Goal: Information Seeking & Learning: Learn about a topic

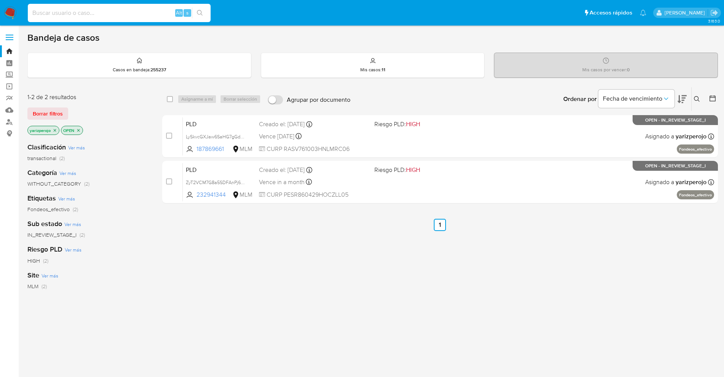
click at [138, 16] on input at bounding box center [119, 13] width 183 height 10
paste input "166578229"
type input "166578229"
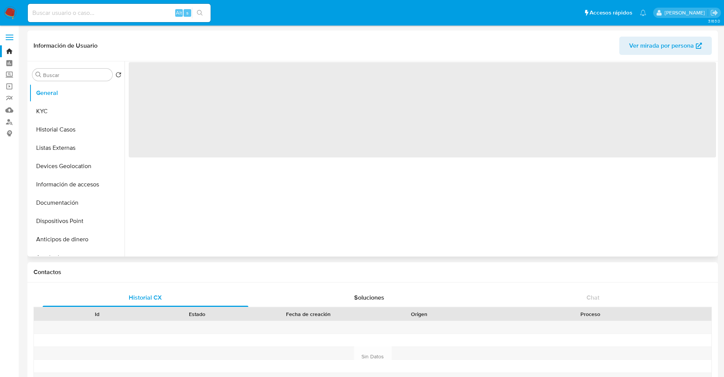
select select "10"
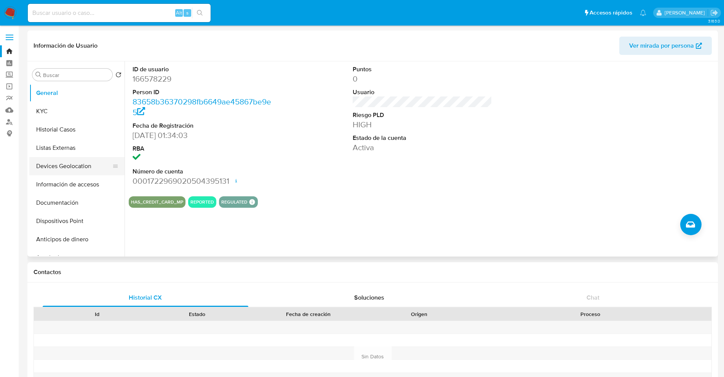
click at [75, 172] on button "Devices Geolocation" at bounding box center [73, 166] width 89 height 18
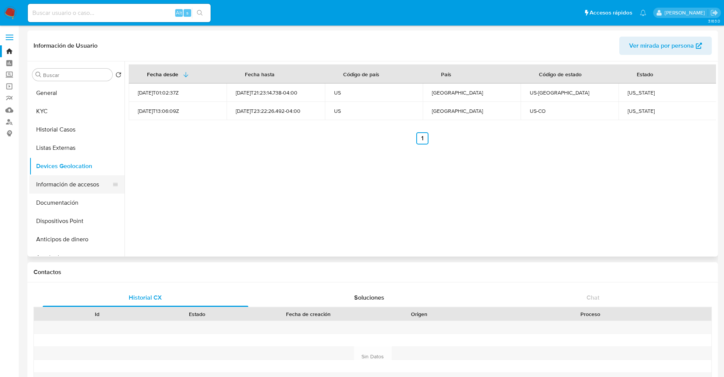
click at [60, 184] on button "Información de accesos" at bounding box center [73, 184] width 89 height 18
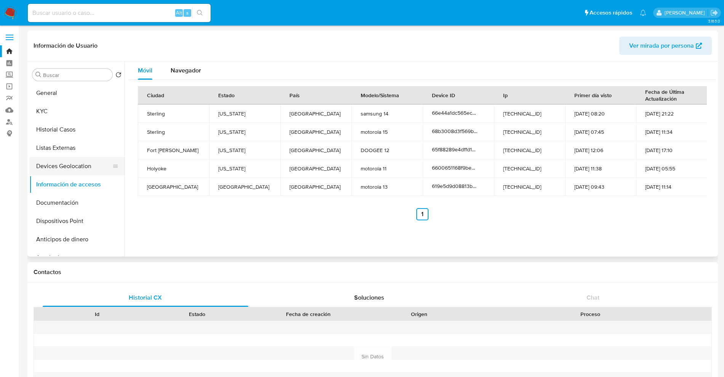
drag, startPoint x: 70, startPoint y: 168, endPoint x: 75, endPoint y: 167, distance: 5.0
click at [70, 168] on button "Devices Geolocation" at bounding box center [73, 166] width 89 height 18
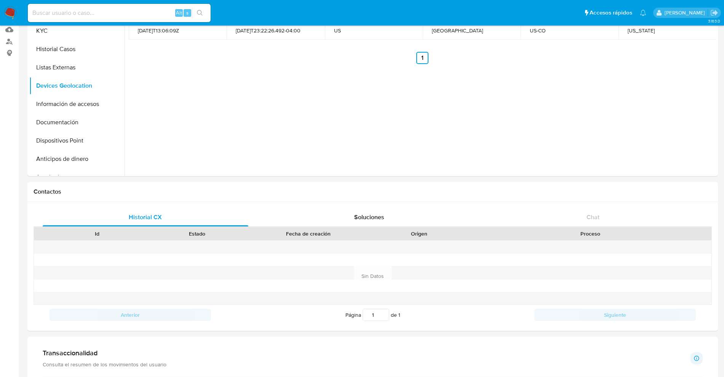
scroll to position [333, 0]
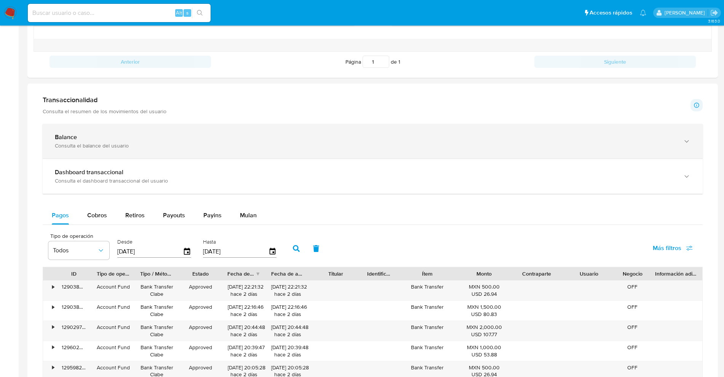
click at [91, 135] on div "Balance" at bounding box center [365, 137] width 621 height 8
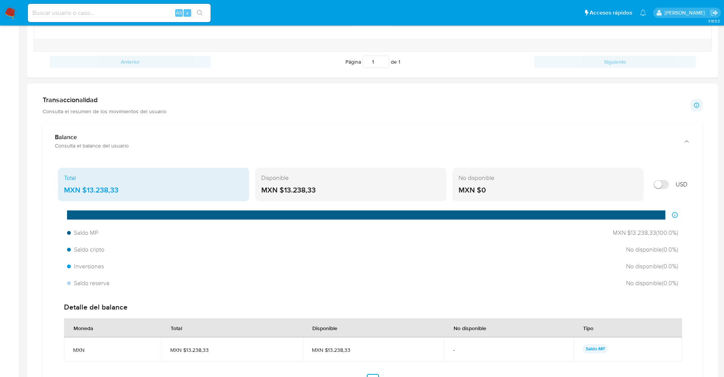
drag, startPoint x: 119, startPoint y: 191, endPoint x: 90, endPoint y: 189, distance: 29.4
click at [90, 189] on div "MXN $13.238,33" at bounding box center [153, 190] width 179 height 10
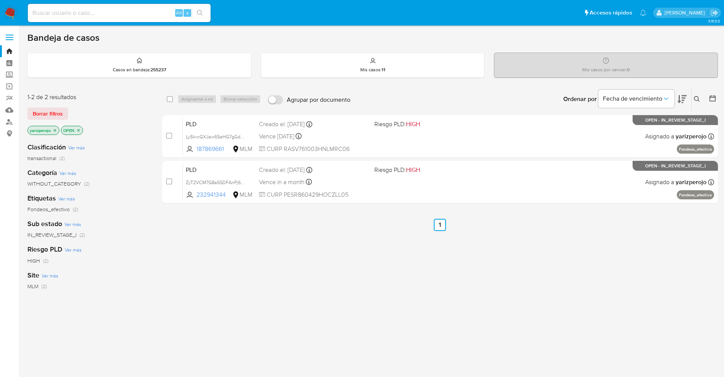
click at [141, 15] on input at bounding box center [119, 13] width 183 height 10
paste input "166578229"
type input "166578229"
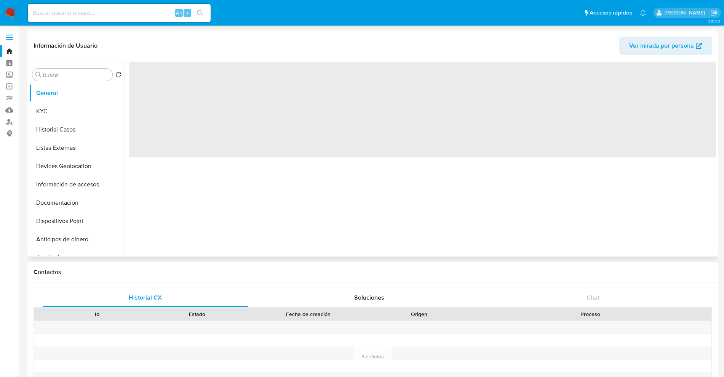
select select "10"
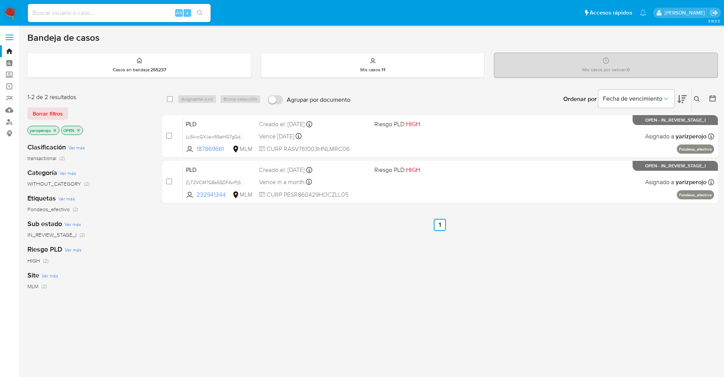
click at [90, 9] on input at bounding box center [119, 13] width 183 height 10
paste input "166578229"
type input "166578229"
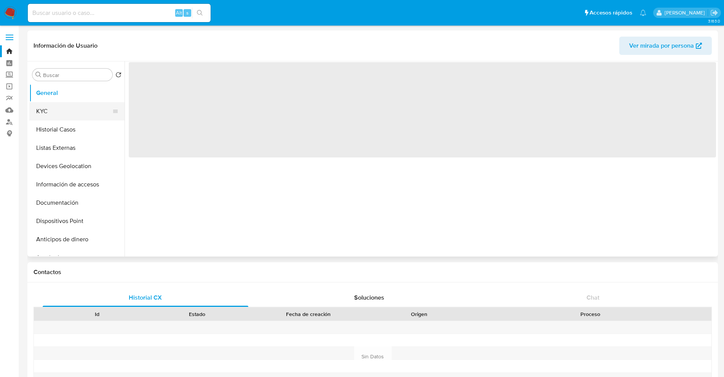
click at [66, 105] on button "KYC" at bounding box center [73, 111] width 89 height 18
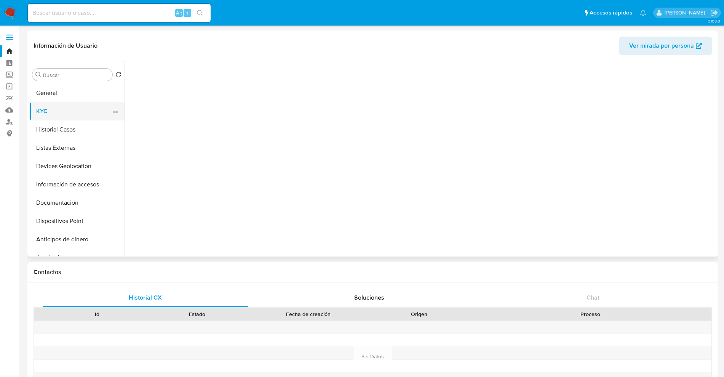
select select "10"
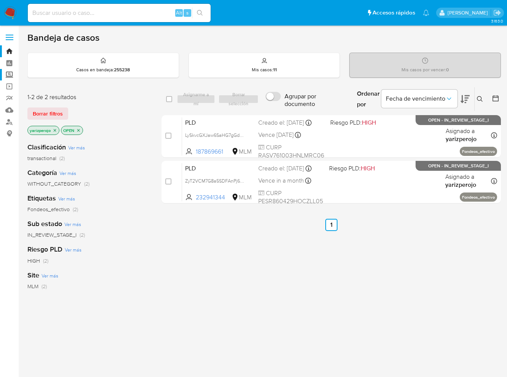
click at [11, 75] on label "Screening" at bounding box center [45, 75] width 91 height 12
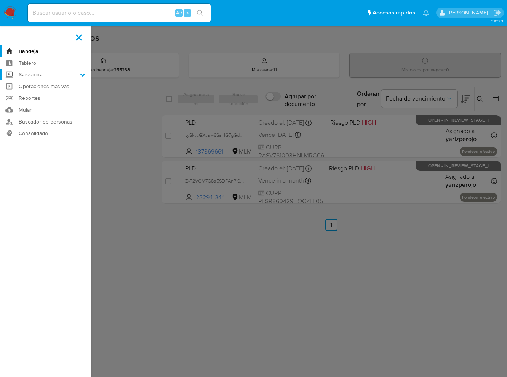
click at [0, 0] on input "Screening" at bounding box center [0, 0] width 0 height 0
click at [49, 100] on link "Herramientas" at bounding box center [45, 105] width 91 height 10
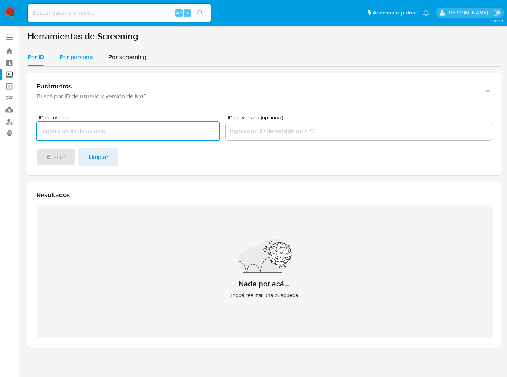
click at [83, 59] on span "Por persona" at bounding box center [76, 57] width 34 height 9
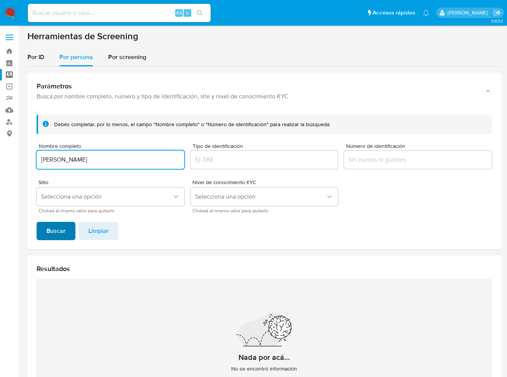
type input "Erick Adrian Gutierrez"
click at [57, 226] on span "Buscar" at bounding box center [55, 230] width 19 height 17
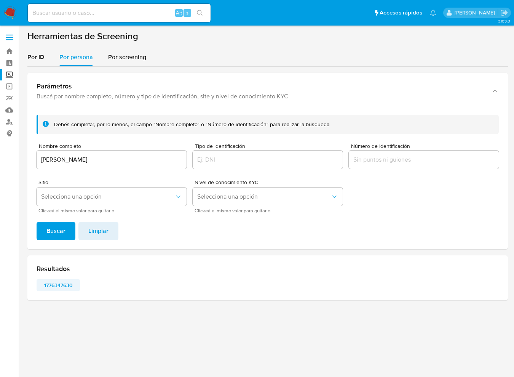
click at [52, 286] on span "1776347630" at bounding box center [58, 285] width 33 height 11
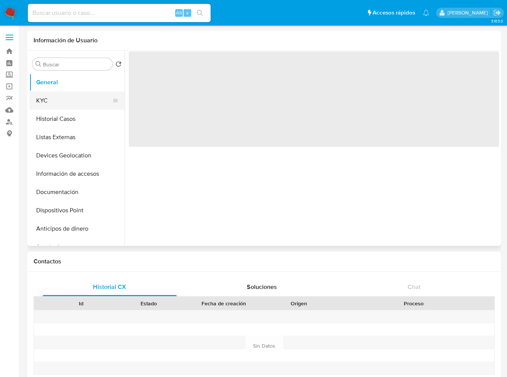
select select "10"
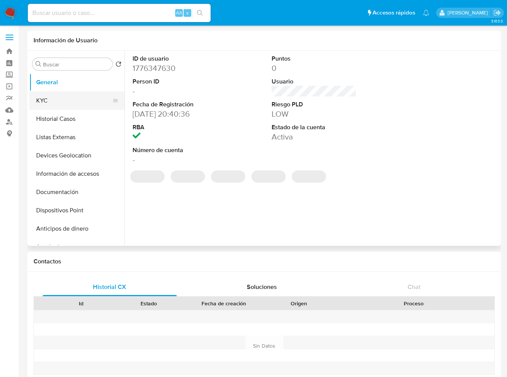
click at [61, 95] on button "KYC" at bounding box center [73, 100] width 89 height 18
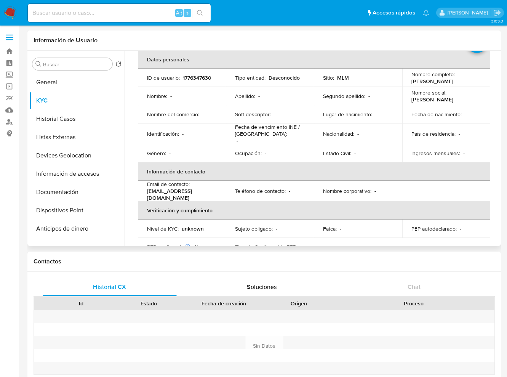
scroll to position [35, 0]
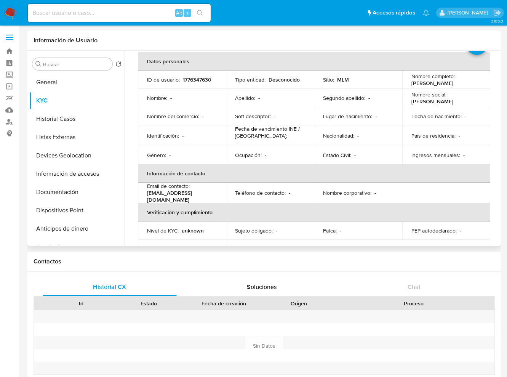
click at [206, 83] on p "1776347630" at bounding box center [197, 79] width 29 height 7
copy p "1776347630"
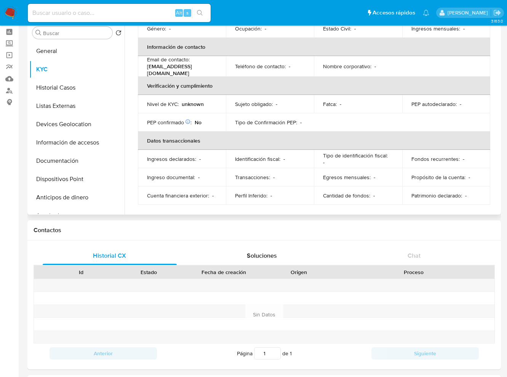
scroll to position [48, 0]
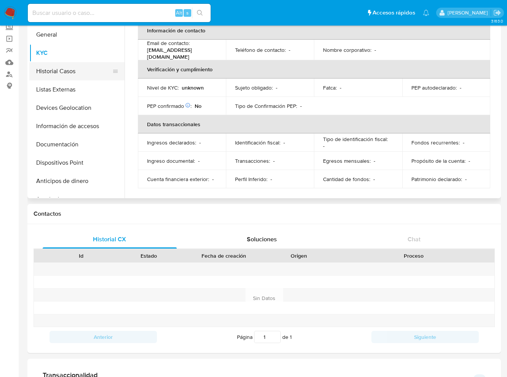
click at [75, 70] on button "Historial Casos" at bounding box center [73, 71] width 89 height 18
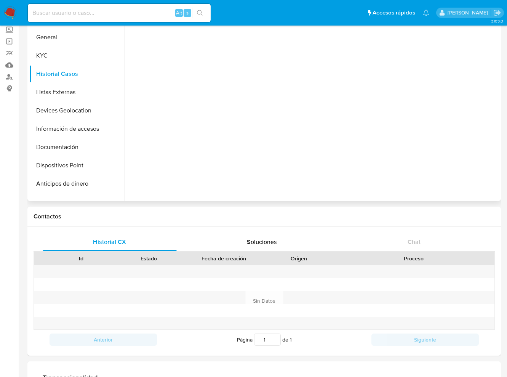
scroll to position [0, 0]
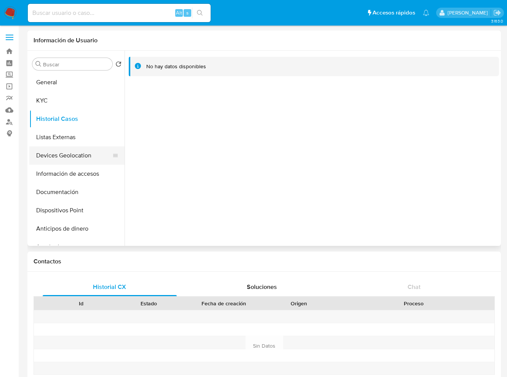
click at [83, 157] on button "Devices Geolocation" at bounding box center [73, 155] width 89 height 18
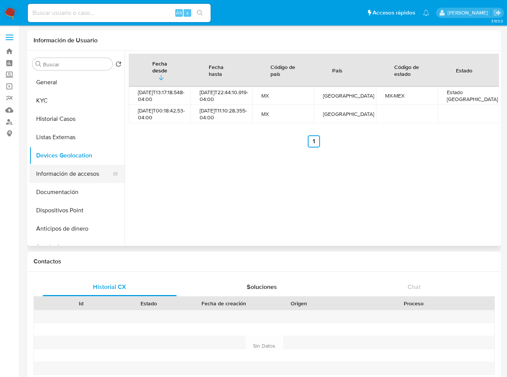
click at [63, 169] on button "Información de accesos" at bounding box center [73, 174] width 89 height 18
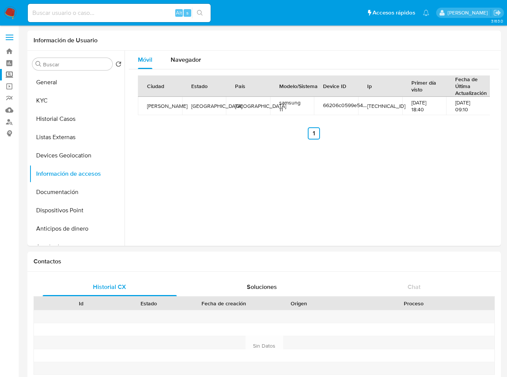
click at [13, 73] on label "Screening" at bounding box center [45, 75] width 91 height 12
click at [0, 0] on input "Screening" at bounding box center [0, 0] width 0 height 0
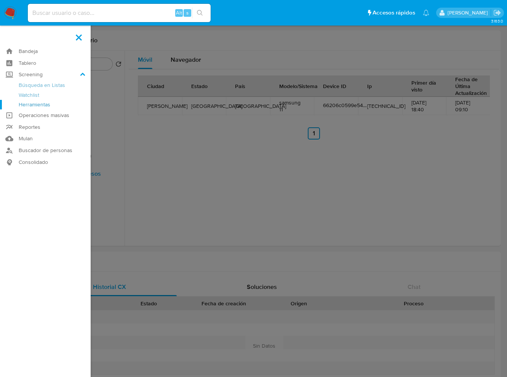
click at [45, 104] on link "Herramientas" at bounding box center [45, 105] width 91 height 10
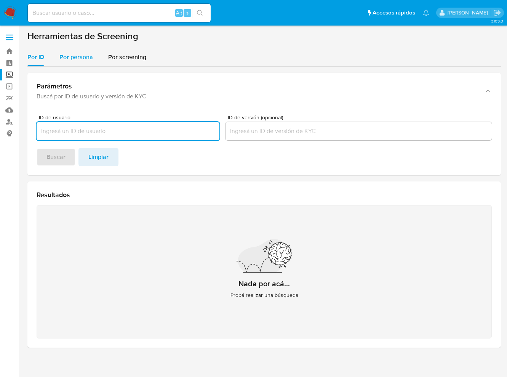
click at [81, 64] on div "Por persona" at bounding box center [76, 57] width 34 height 18
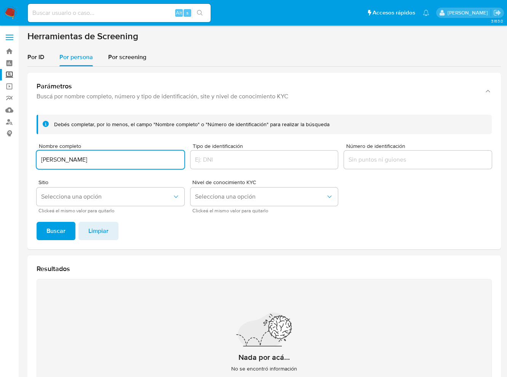
click at [37, 222] on button "Buscar" at bounding box center [56, 231] width 39 height 18
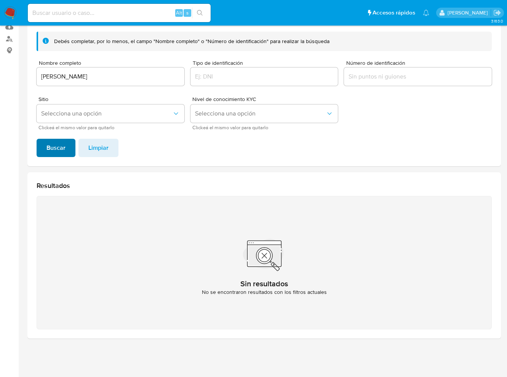
click at [68, 147] on button "Buscar" at bounding box center [56, 148] width 39 height 18
click at [110, 72] on input "[PERSON_NAME]" at bounding box center [111, 77] width 148 height 10
click at [52, 153] on span "Buscar" at bounding box center [55, 147] width 19 height 17
click at [100, 11] on input at bounding box center [119, 13] width 183 height 10
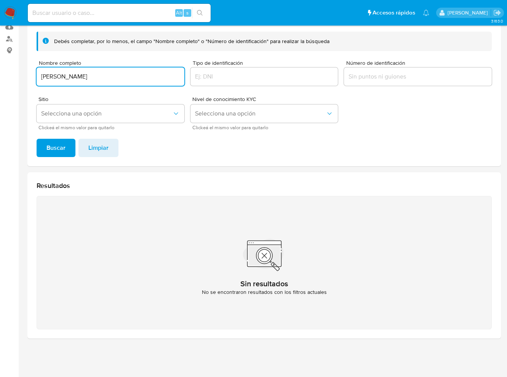
drag, startPoint x: 109, startPoint y: 78, endPoint x: 2, endPoint y: 78, distance: 107.4
click at [31, 78] on div "Debés completar, por lo menos, el campo "Nombre completo" o "Número de identifi…" at bounding box center [264, 96] width 474 height 141
paste input "[PERSON_NAME]"
type input "[PERSON_NAME]"
click at [59, 146] on span "Buscar" at bounding box center [55, 147] width 19 height 17
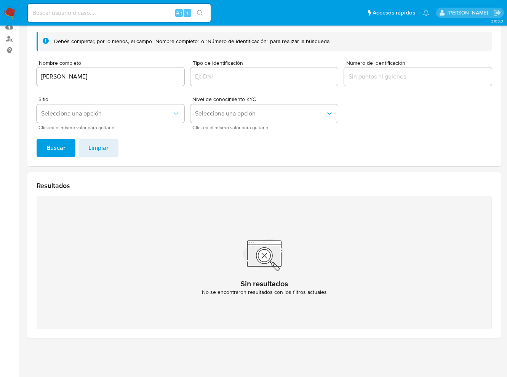
scroll to position [0, 0]
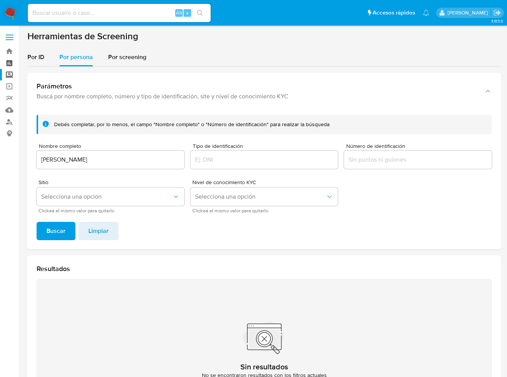
click at [5, 58] on link "Tablero" at bounding box center [45, 63] width 91 height 12
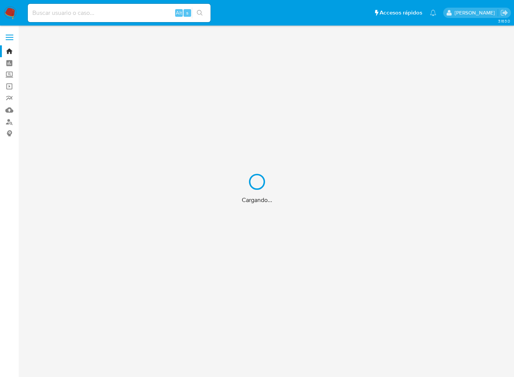
click at [144, 16] on div "Cargando..." at bounding box center [257, 188] width 514 height 377
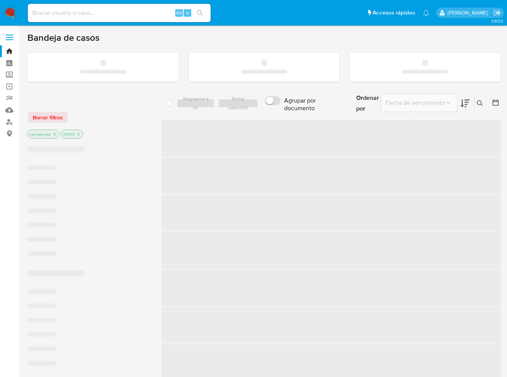
click at [144, 16] on input at bounding box center [119, 13] width 183 height 10
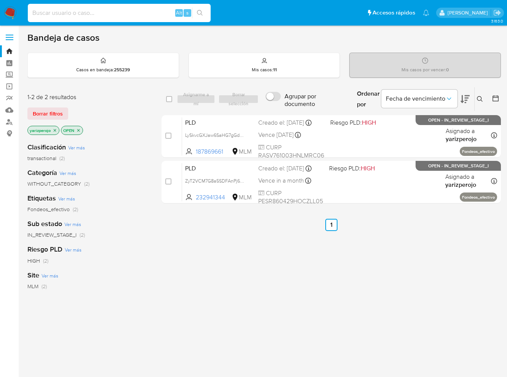
paste input "166578229"
type input "166578229"
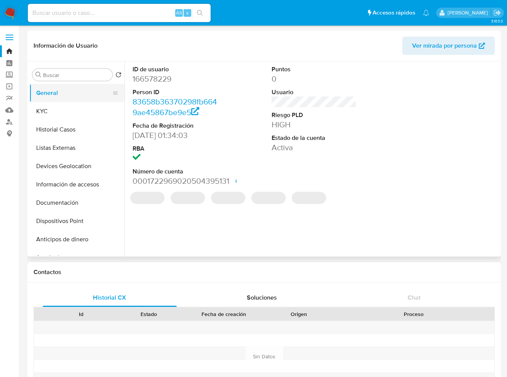
select select "10"
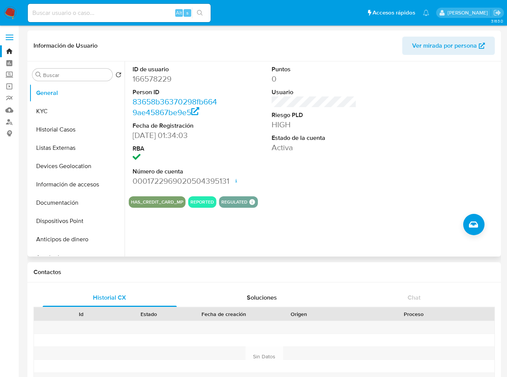
click at [377, 252] on div "ID de usuario 166578229 Person ID 83658b36370298fb6649ae45867be9e5 Fecha de Reg…" at bounding box center [312, 158] width 374 height 195
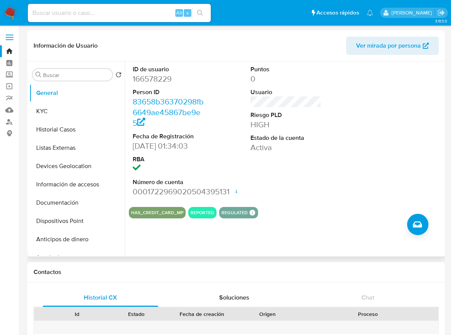
click at [308, 206] on section "ID de usuario 166578229 Person ID 83658b36370298fb6649ae45867be9e5 Fecha de Reg…" at bounding box center [286, 139] width 314 height 157
drag, startPoint x: 191, startPoint y: 245, endPoint x: 154, endPoint y: 207, distance: 52.5
click at [191, 245] on div "ID de usuario 166578229 Person ID 83658b36370298fb6649ae45867be9e5 Fecha de Reg…" at bounding box center [284, 158] width 318 height 195
click at [83, 104] on button "KYC" at bounding box center [73, 111] width 89 height 18
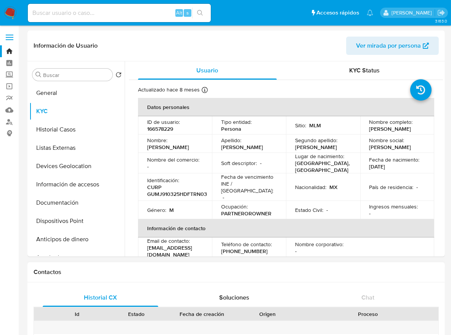
click at [357, 270] on h1 "Contactos" at bounding box center [236, 272] width 405 height 8
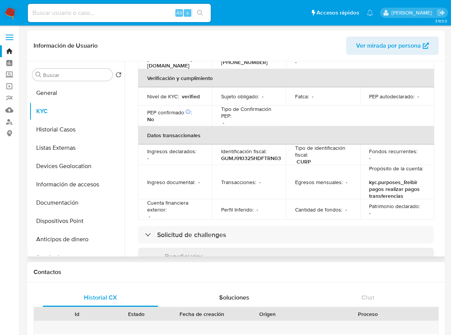
scroll to position [192, 0]
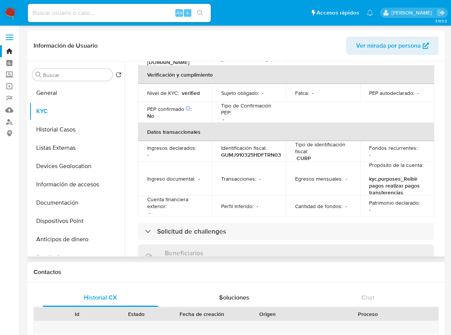
click at [421, 206] on td "Patrimonio declarado : -" at bounding box center [397, 206] width 74 height 21
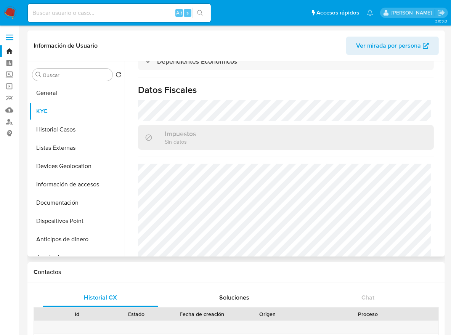
scroll to position [494, 0]
click at [74, 133] on button "Historial Casos" at bounding box center [73, 129] width 89 height 18
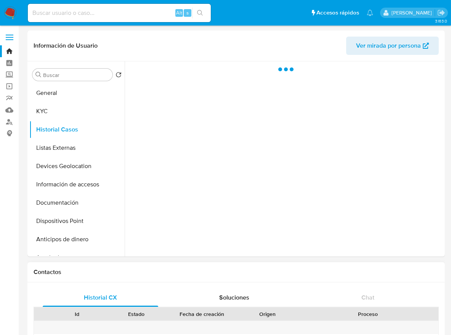
scroll to position [0, 0]
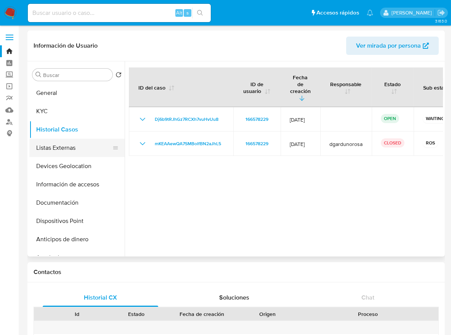
click at [59, 140] on button "Listas Externas" at bounding box center [73, 148] width 89 height 18
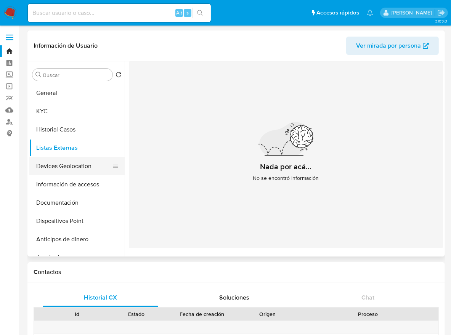
click at [76, 160] on button "Devices Geolocation" at bounding box center [73, 166] width 89 height 18
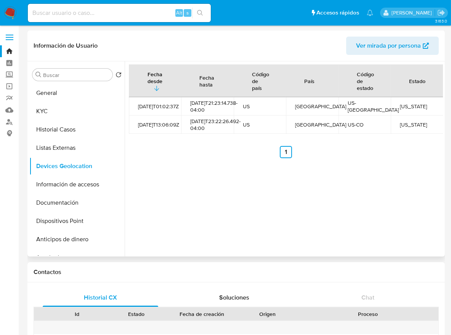
drag, startPoint x: 64, startPoint y: 183, endPoint x: 139, endPoint y: 205, distance: 77.9
click at [64, 183] on button "Información de accesos" at bounding box center [76, 184] width 95 height 18
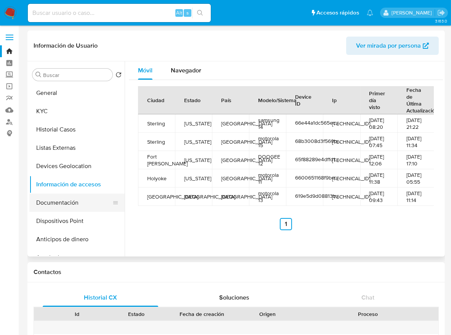
click at [70, 210] on button "Documentación" at bounding box center [73, 203] width 89 height 18
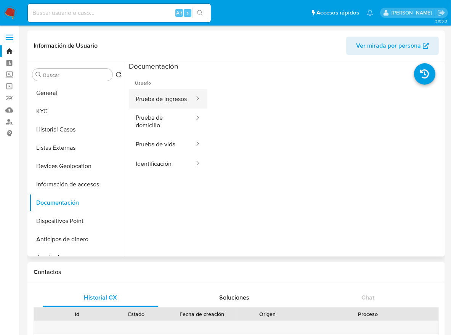
click at [174, 103] on button "Prueba de ingresos" at bounding box center [162, 98] width 66 height 19
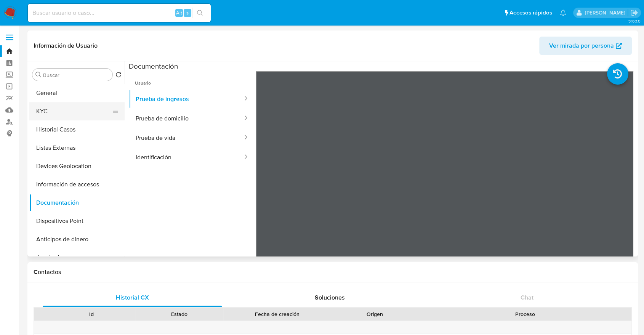
click at [58, 102] on button "KYC" at bounding box center [73, 111] width 89 height 18
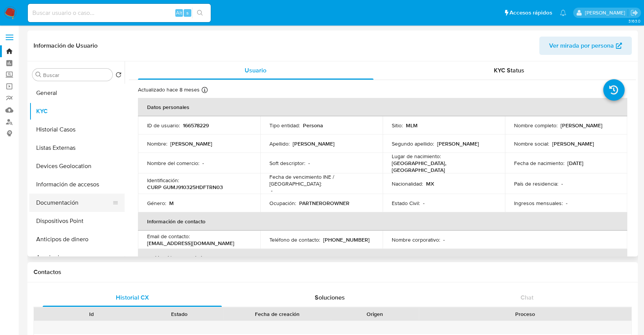
click at [70, 205] on button "Documentación" at bounding box center [73, 203] width 89 height 18
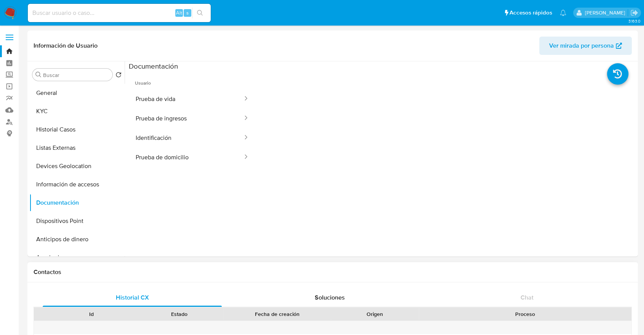
click at [485, 276] on div "Contactos" at bounding box center [332, 272] width 610 height 20
click at [179, 99] on button "Prueba de vida" at bounding box center [186, 98] width 115 height 19
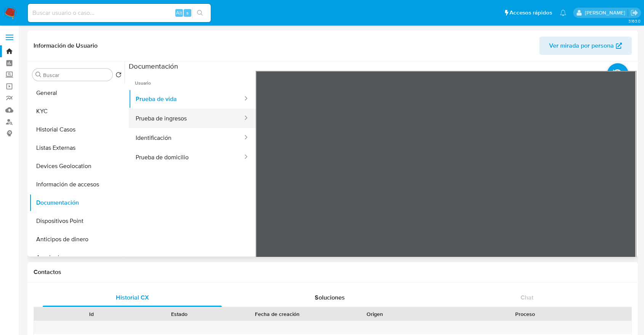
click at [186, 119] on button "Prueba de ingresos" at bounding box center [186, 118] width 115 height 19
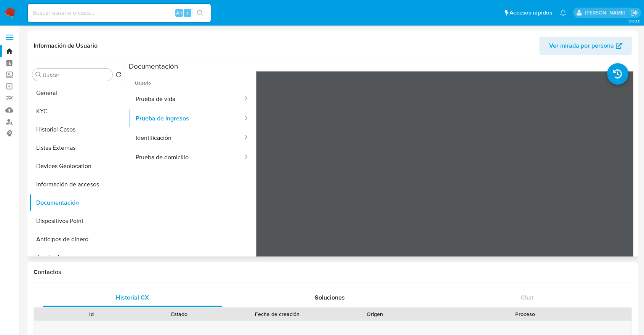
click at [507, 56] on div "Información de Usuario Ver mirada por persona" at bounding box center [332, 45] width 610 height 31
click at [485, 43] on header "Información de Usuario Ver mirada por persona" at bounding box center [333, 46] width 598 height 18
click at [184, 142] on button "Identificación" at bounding box center [186, 137] width 115 height 19
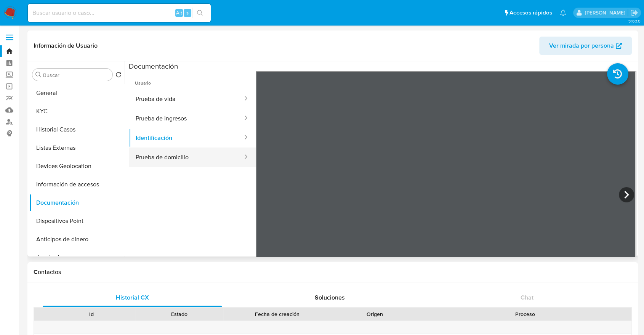
click at [162, 159] on button "Prueba de domicilio" at bounding box center [186, 156] width 115 height 19
